Goal: Find specific page/section: Find specific page/section

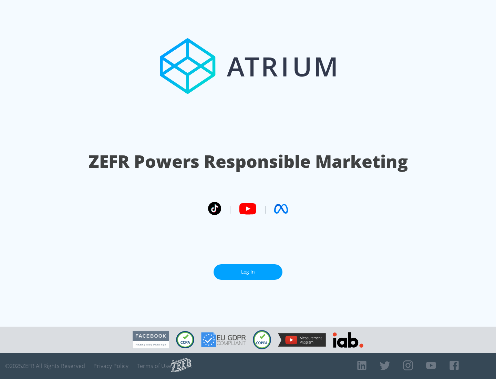
click at [248, 269] on link "Log In" at bounding box center [247, 271] width 69 height 15
